Goal: Find specific page/section: Find specific page/section

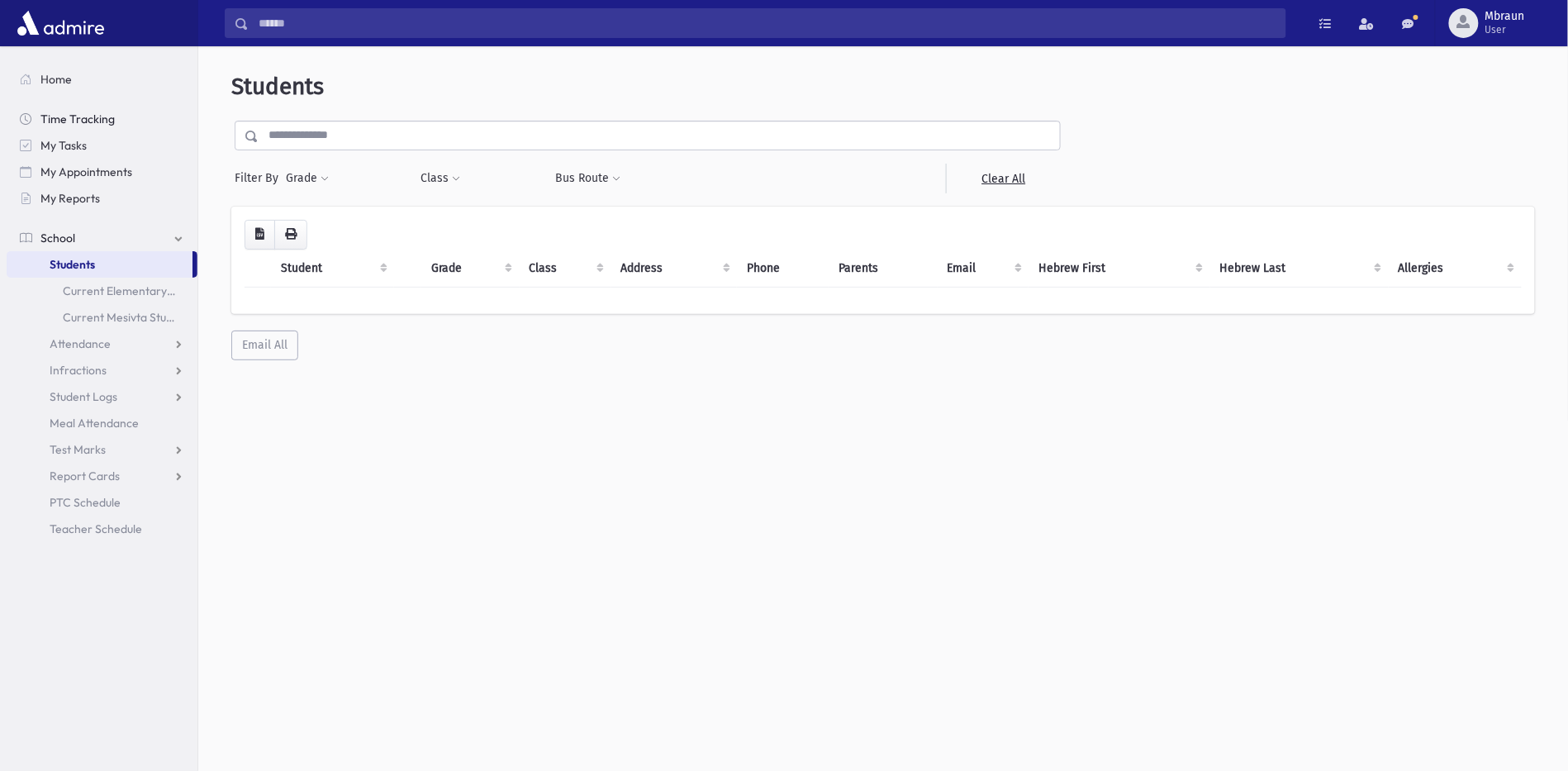
click at [110, 117] on span "Time Tracking" at bounding box center [77, 119] width 74 height 15
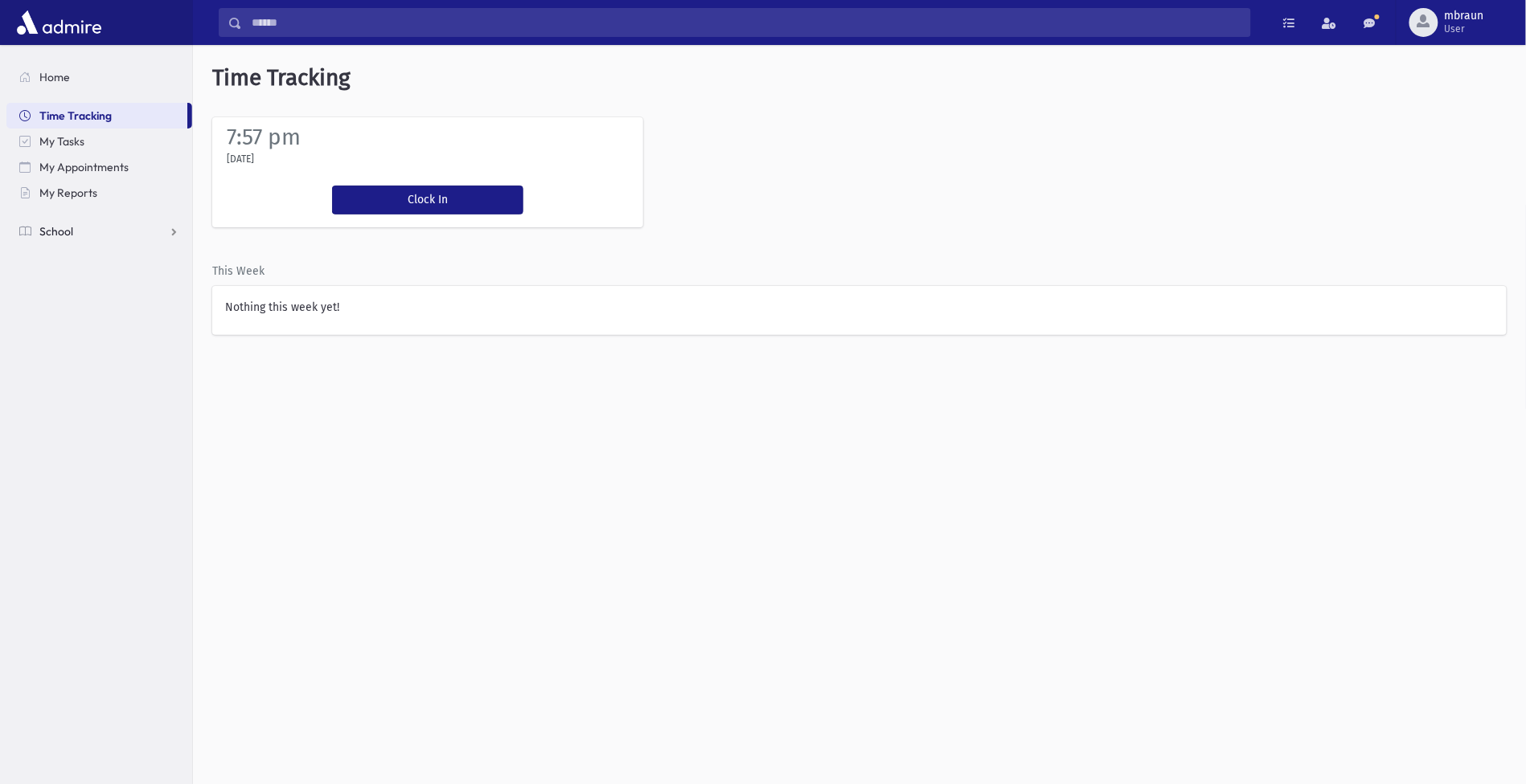
click at [75, 231] on link "School" at bounding box center [99, 232] width 186 height 26
click at [100, 335] on span "Student Logs" at bounding box center [81, 335] width 66 height 15
click at [87, 263] on span "Students" at bounding box center [71, 257] width 45 height 15
